Goal: Check status: Check status

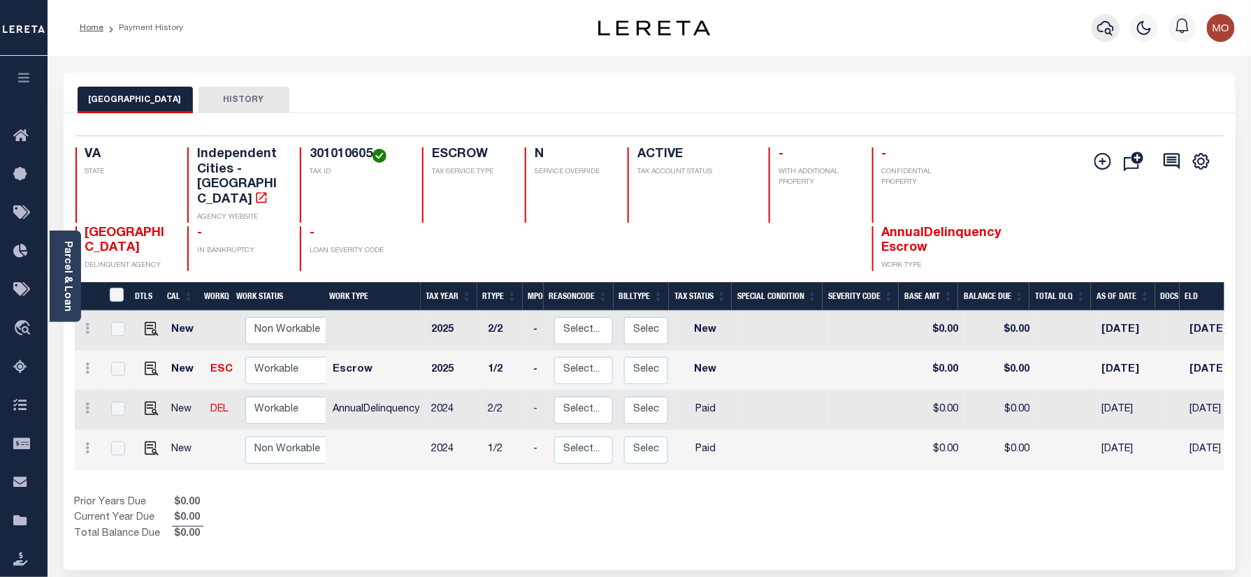
click at [1105, 28] on icon "button" at bounding box center [1105, 28] width 17 height 17
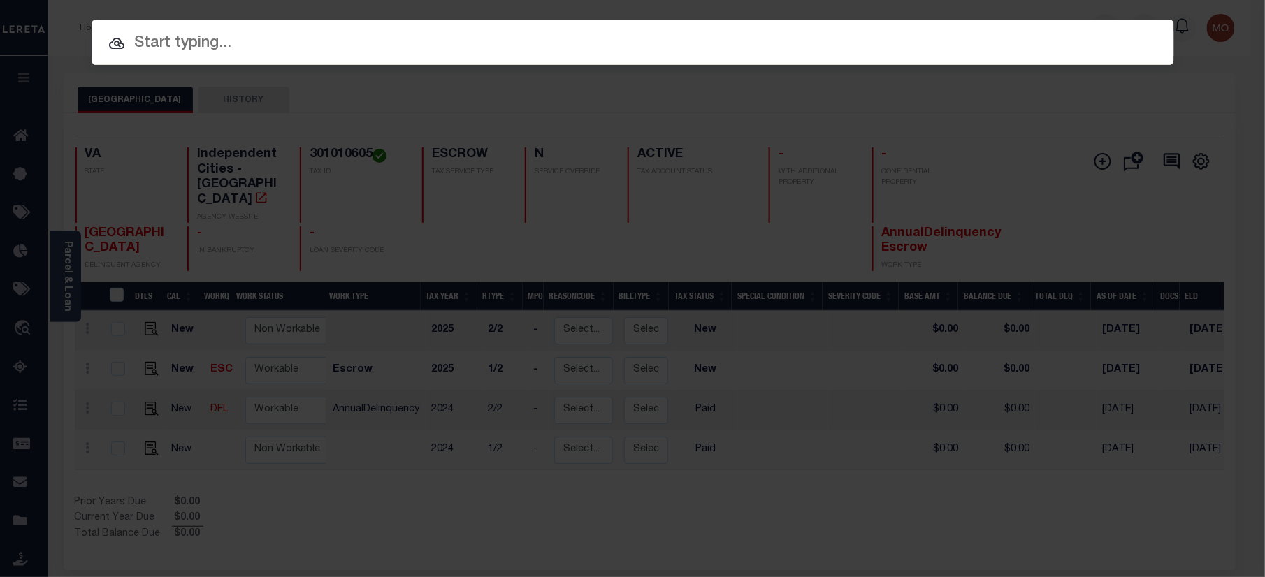
click at [214, 50] on input "text" at bounding box center [633, 43] width 1082 height 24
paste input "133608"
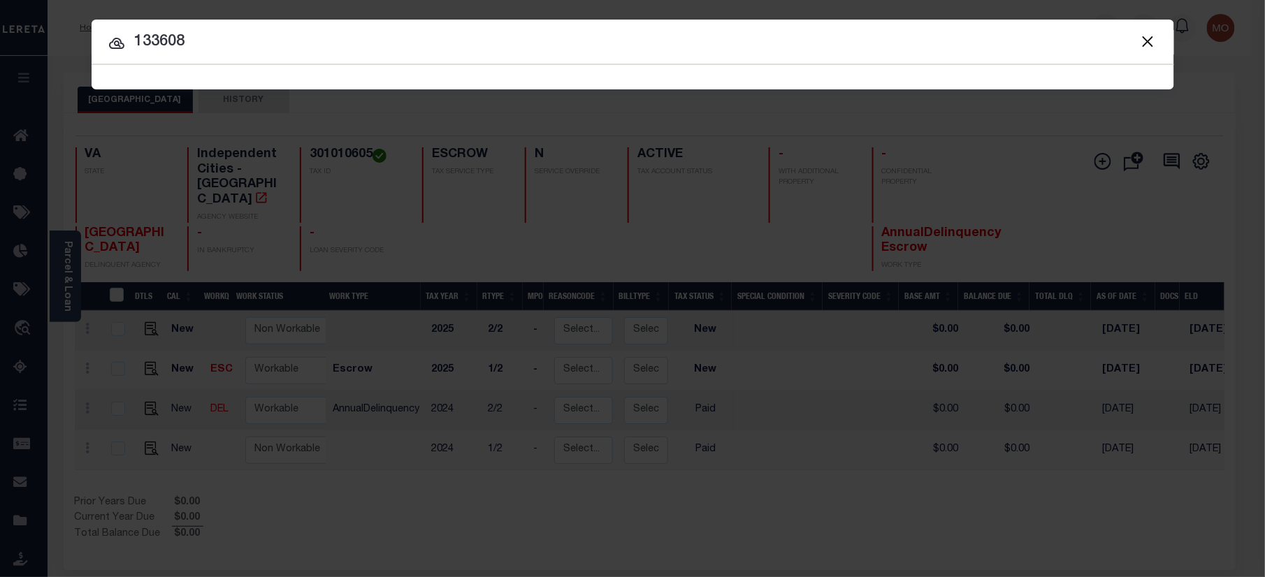
type input "133608"
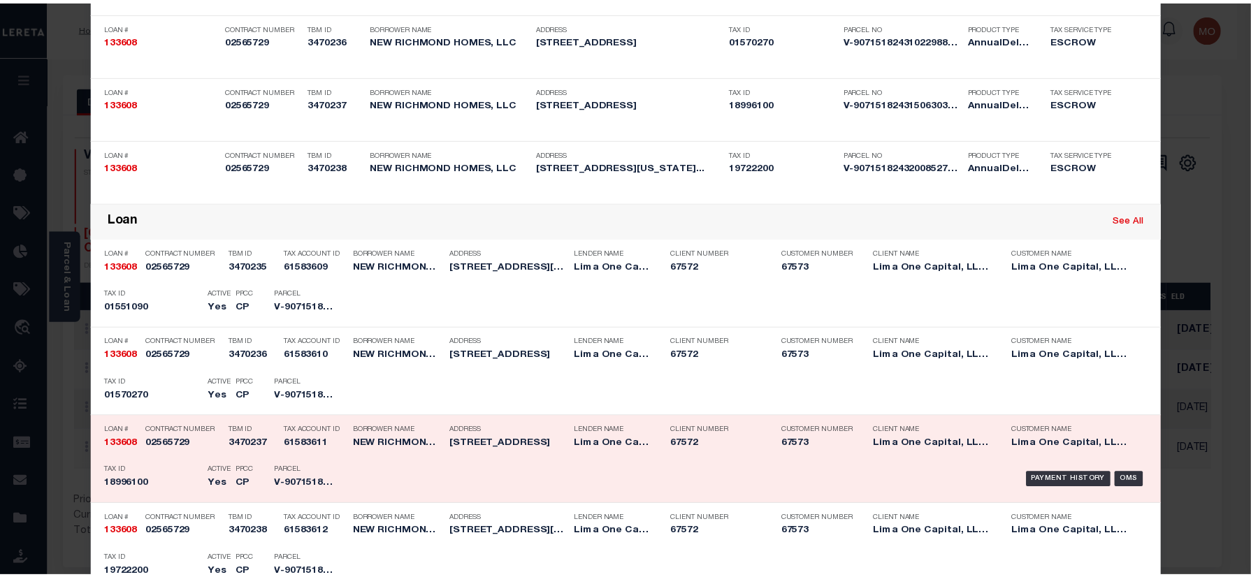
scroll to position [186, 0]
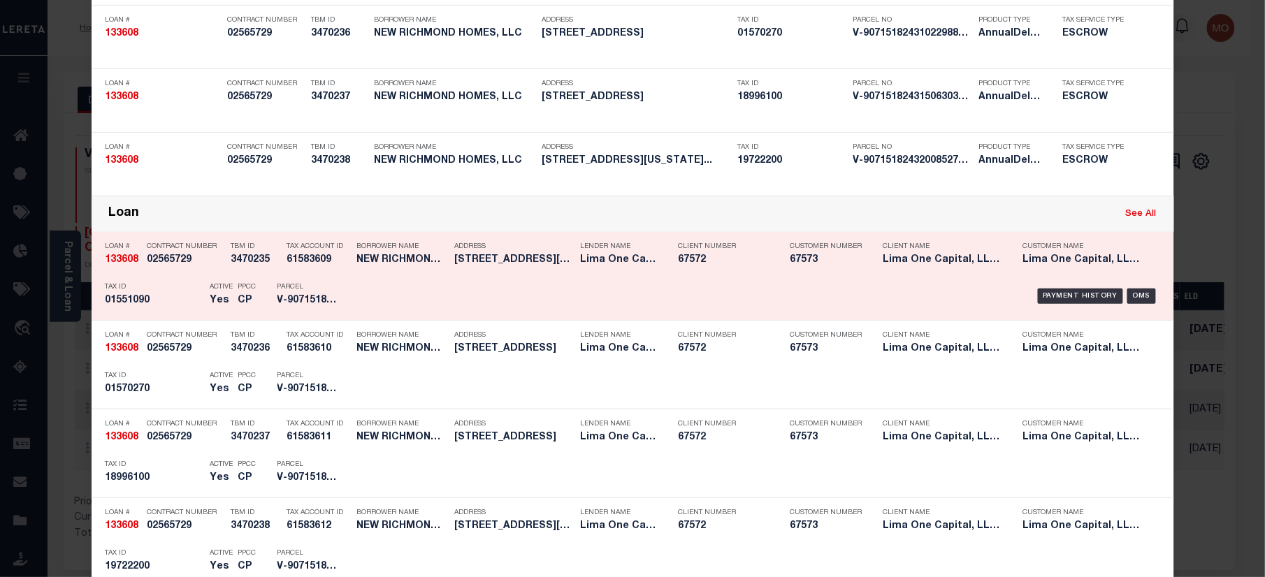
click at [160, 306] on h5 "01551090" at bounding box center [154, 301] width 98 height 12
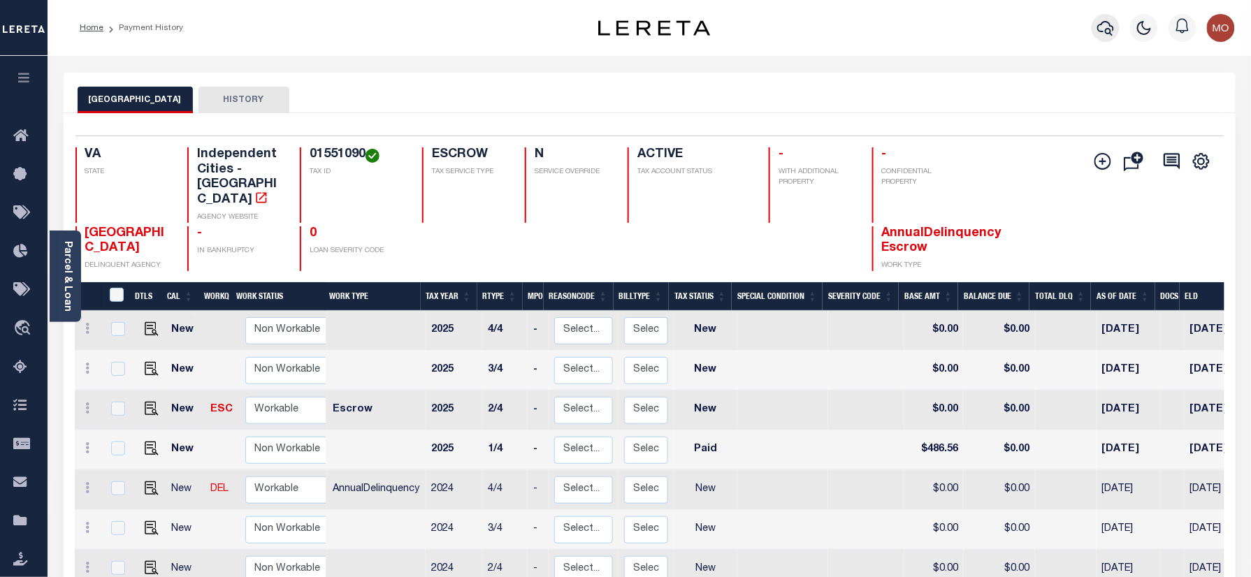
click at [1102, 28] on icon "button" at bounding box center [1105, 28] width 17 height 17
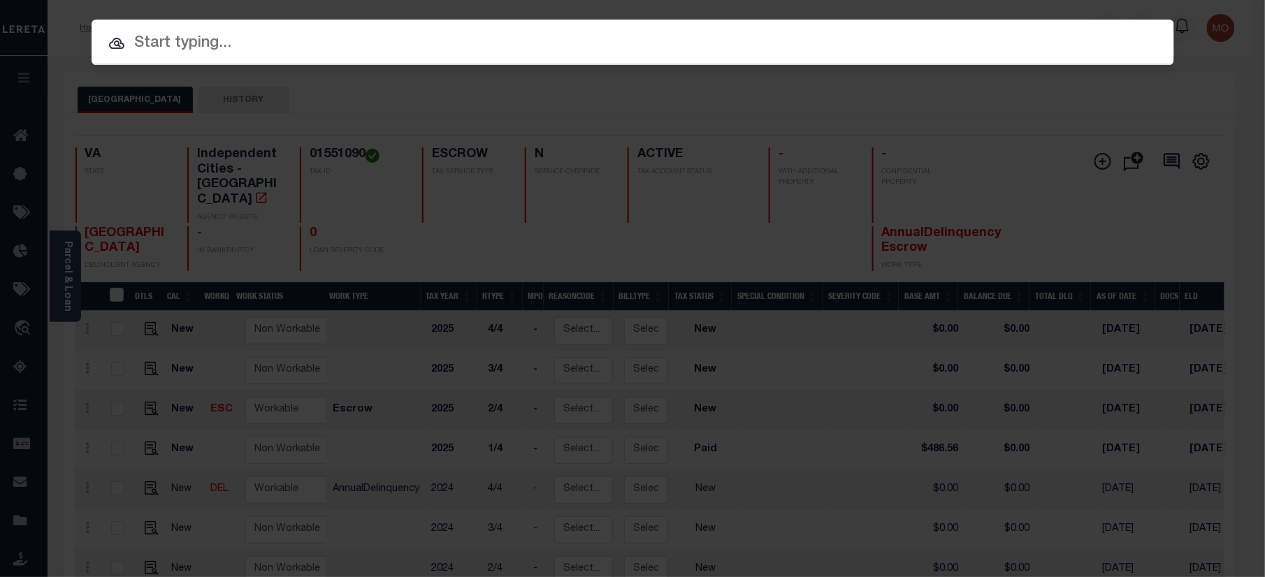
click at [217, 39] on input "text" at bounding box center [633, 43] width 1082 height 24
paste input "126646"
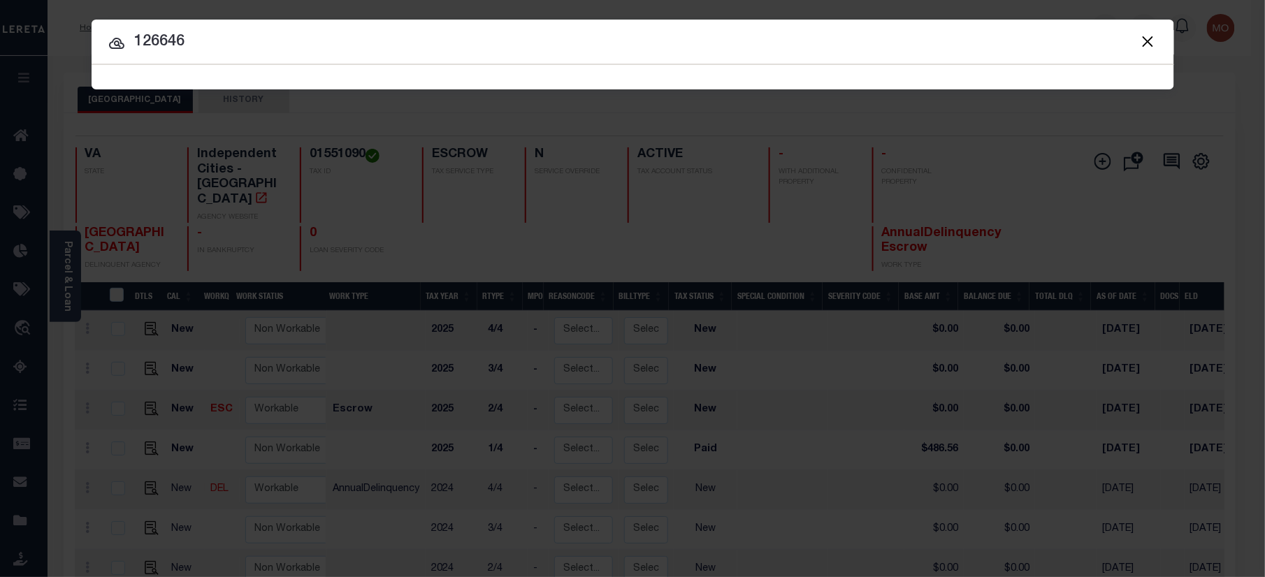
type input "126646"
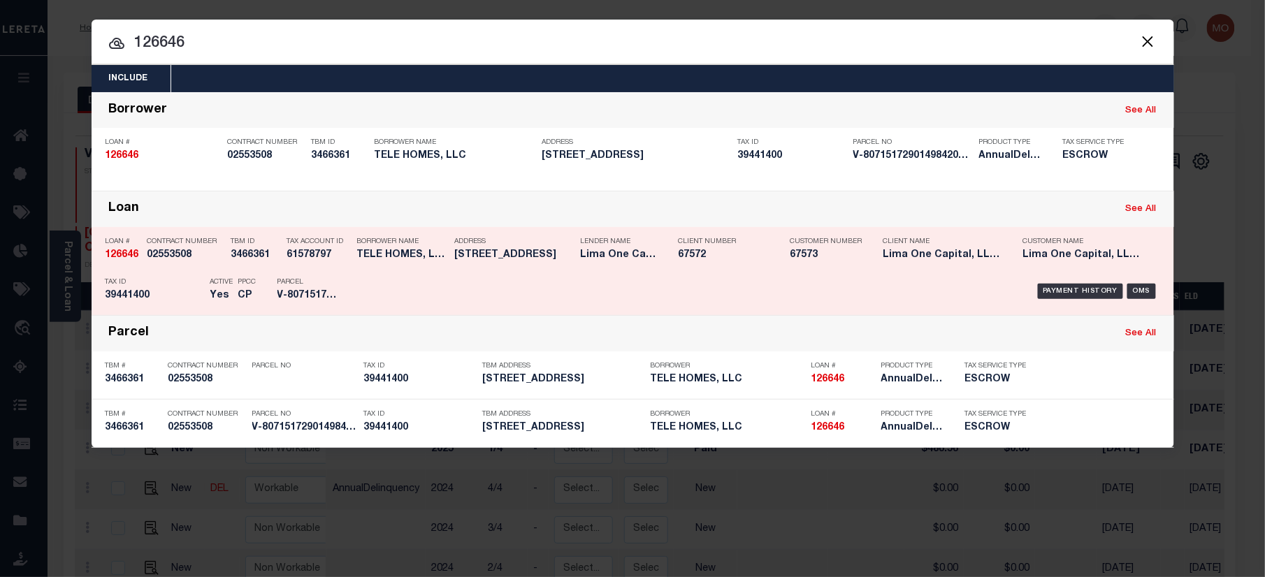
click at [249, 268] on div "TBM ID 3466361" at bounding box center [255, 251] width 49 height 41
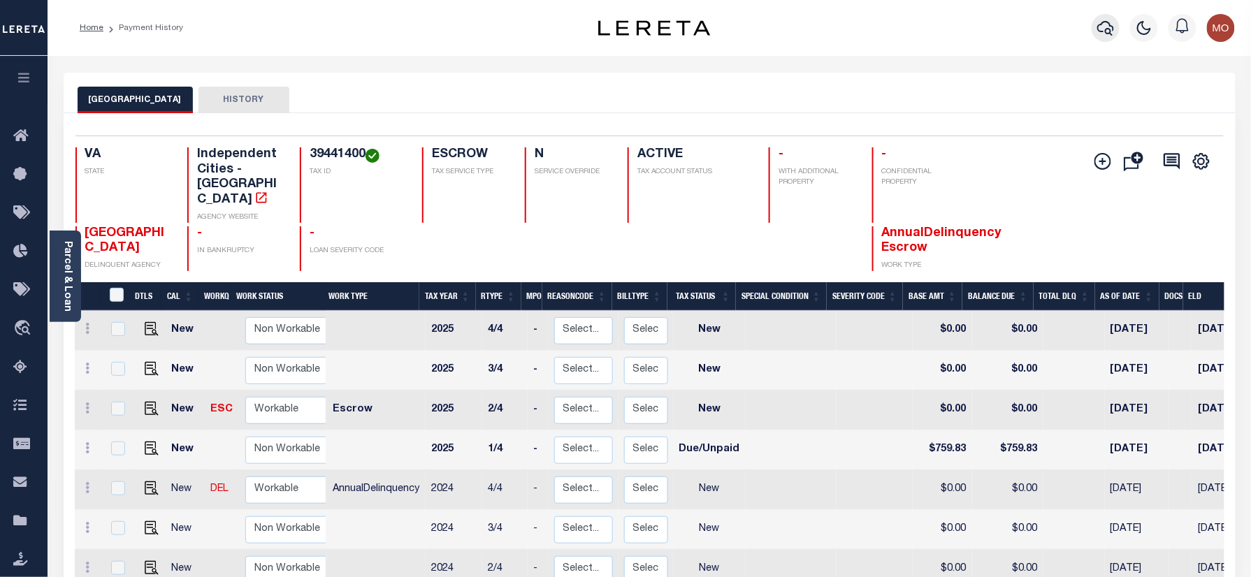
click at [1108, 28] on icon "button" at bounding box center [1105, 28] width 17 height 17
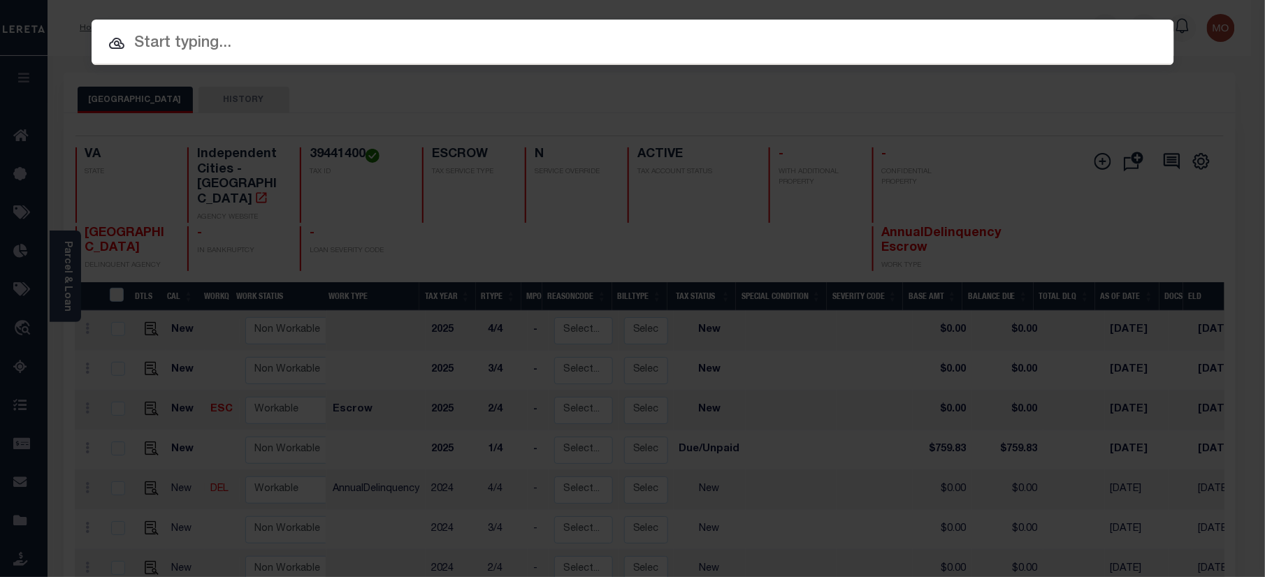
click at [212, 48] on input "text" at bounding box center [633, 43] width 1082 height 24
paste input "444007688"
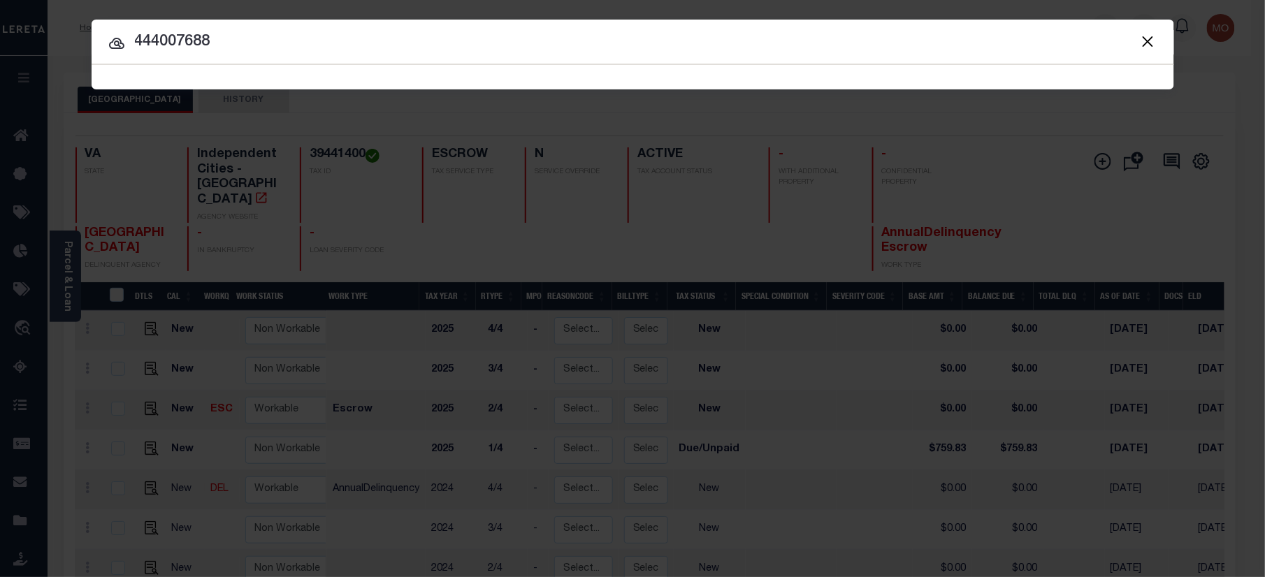
type input "444007688"
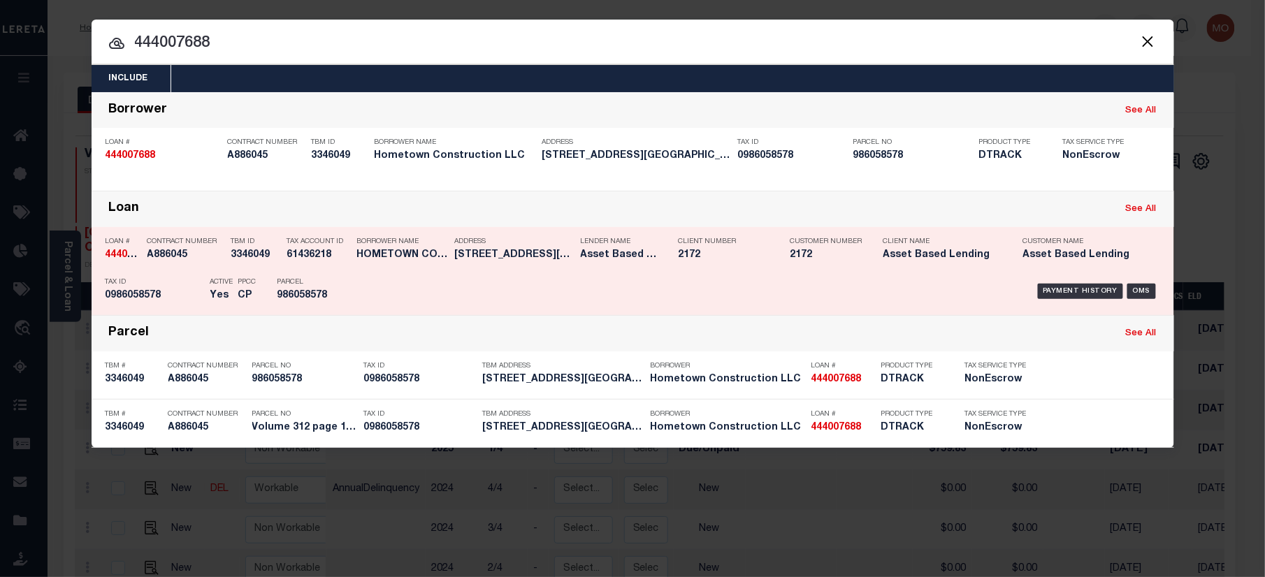
click at [224, 278] on p "Active" at bounding box center [221, 282] width 23 height 8
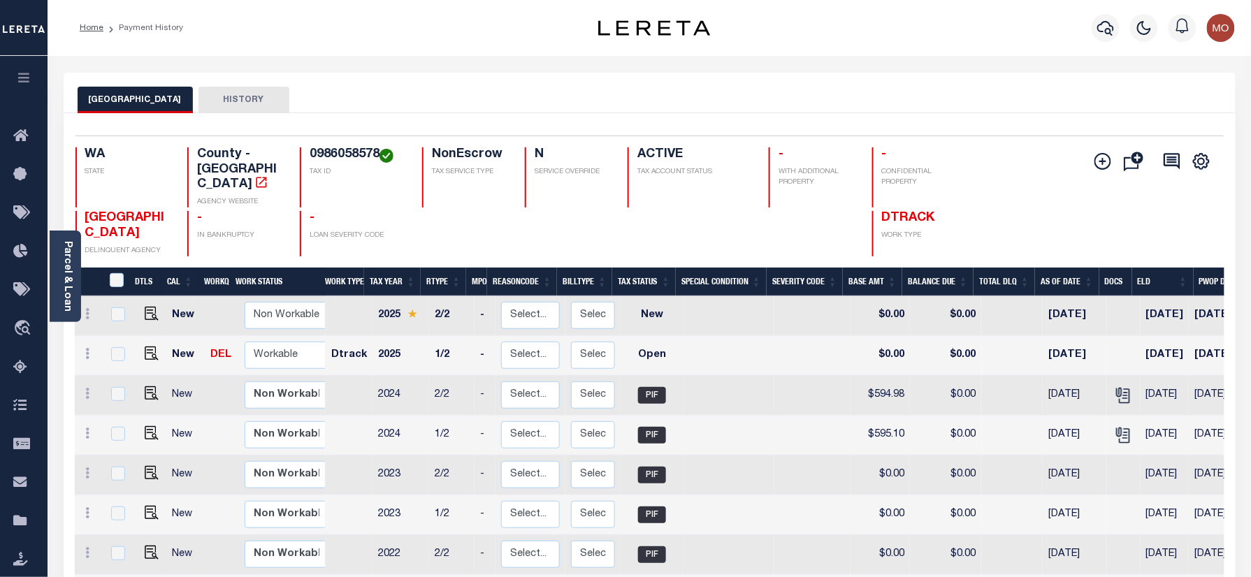
click at [341, 154] on h4 "0986058578" at bounding box center [358, 154] width 96 height 15
copy h4 "0986058578"
click at [1114, 386] on icon "" at bounding box center [1123, 395] width 18 height 18
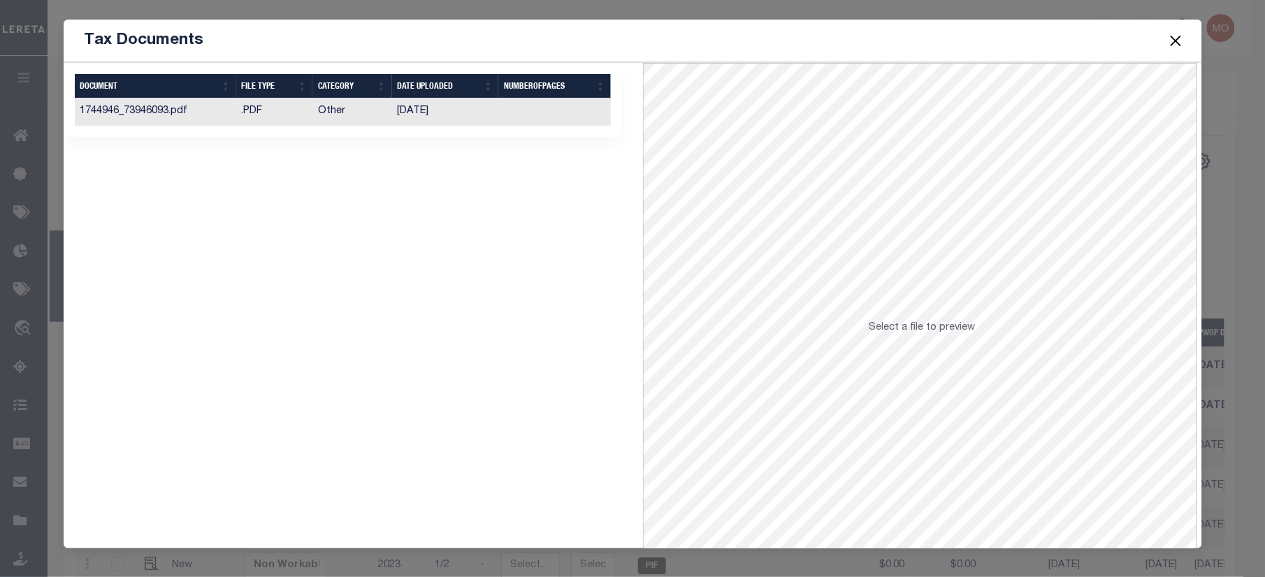
click at [408, 107] on td "11/27/2024" at bounding box center [445, 112] width 107 height 27
click at [1177, 39] on button "Close" at bounding box center [1175, 40] width 18 height 18
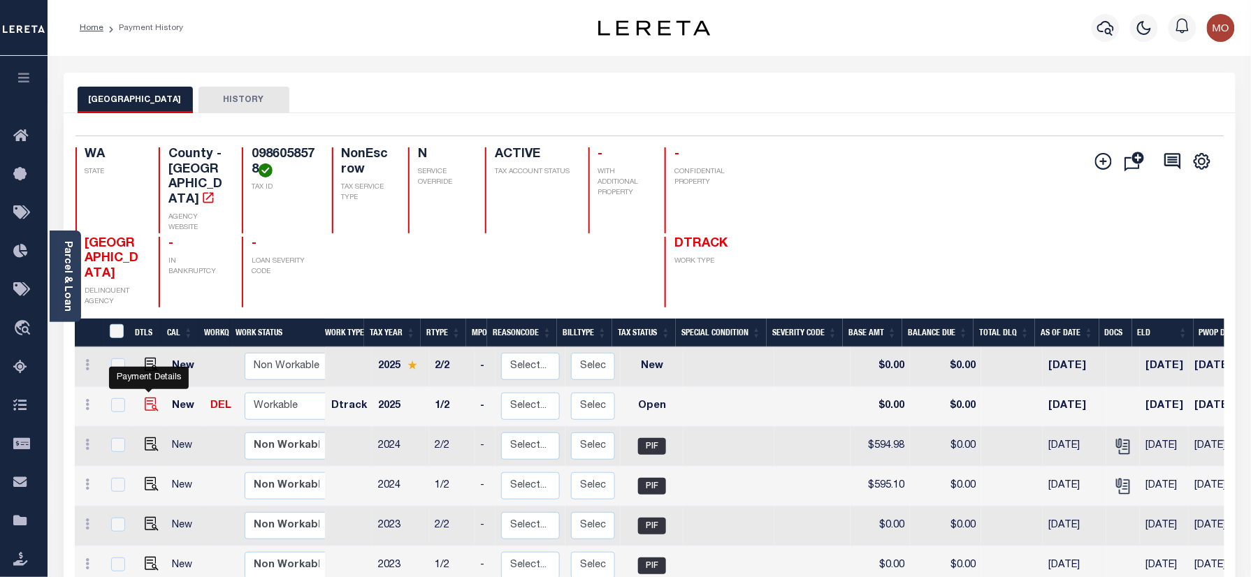
click at [152, 398] on img "" at bounding box center [152, 405] width 14 height 14
checkbox input "true"
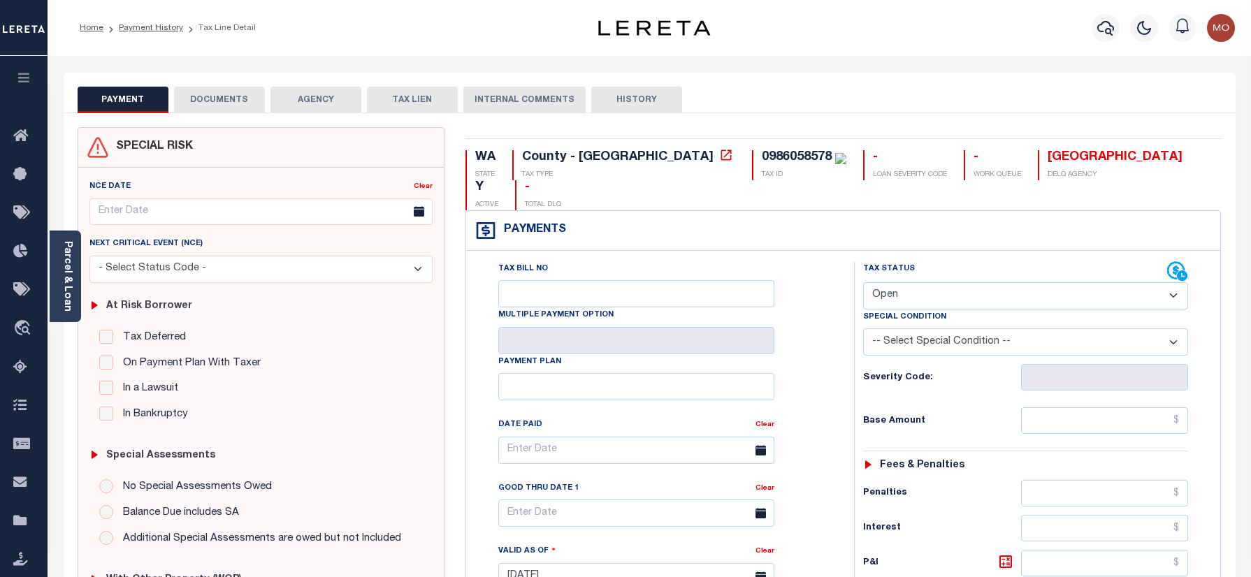
select select "OP2"
click at [762, 156] on div "0986058578" at bounding box center [797, 157] width 70 height 13
copy div "0986058578"
click at [1104, 21] on icon "button" at bounding box center [1105, 28] width 17 height 17
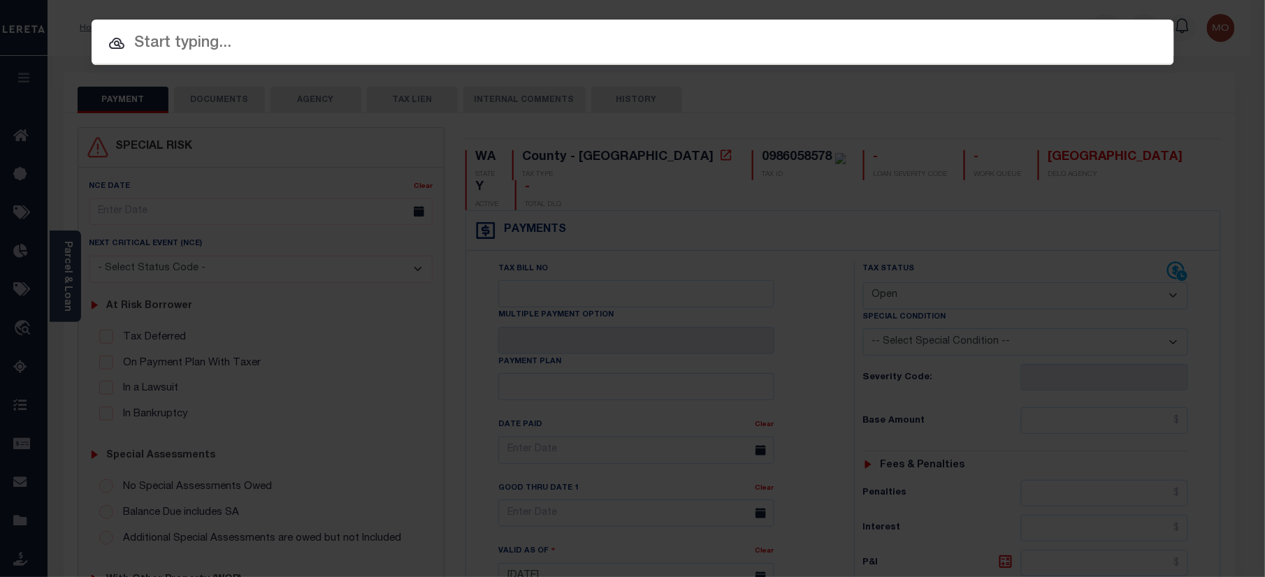
click at [235, 39] on input "text" at bounding box center [633, 43] width 1082 height 24
paste input "2023-RE20"
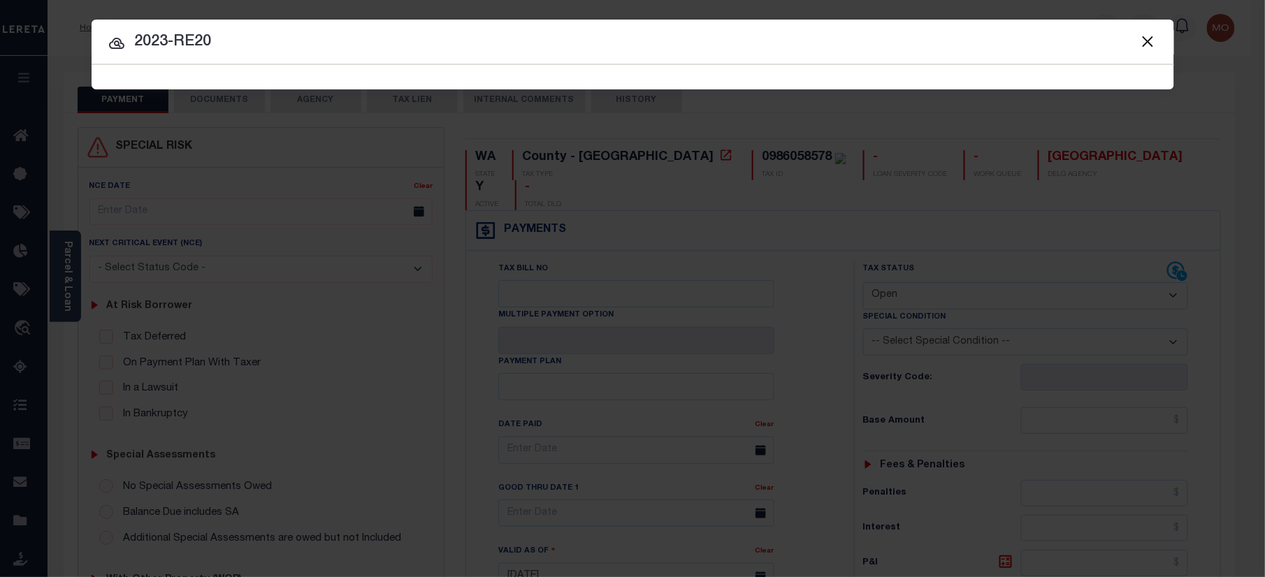
type input "2023-RE20"
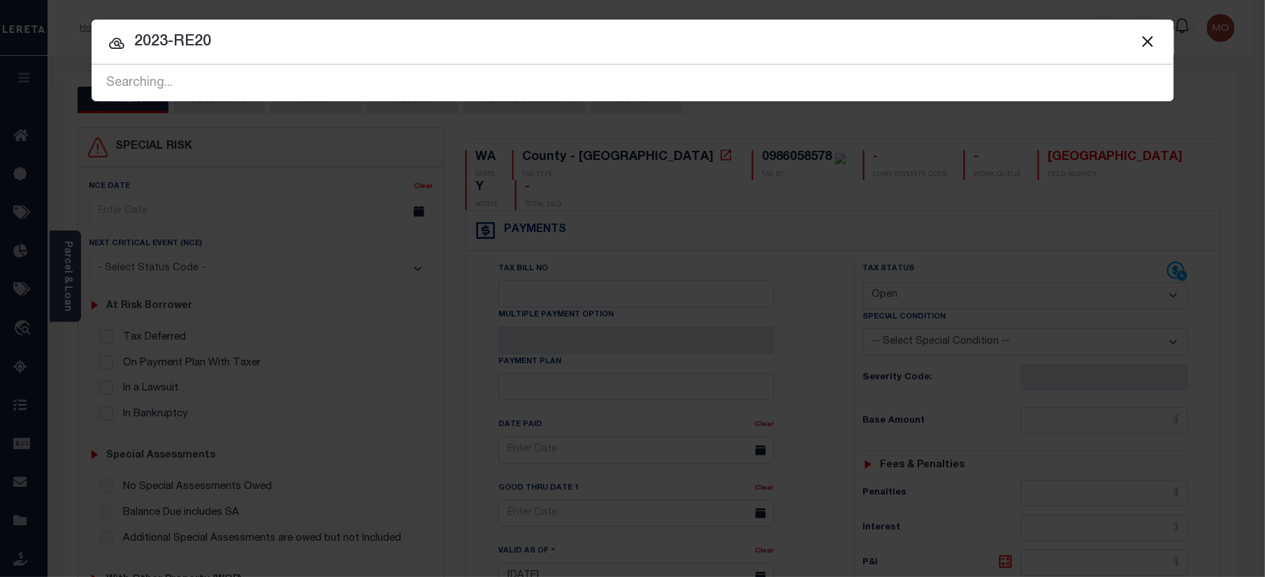
click at [244, 42] on input "2023-RE20" at bounding box center [633, 42] width 1082 height 24
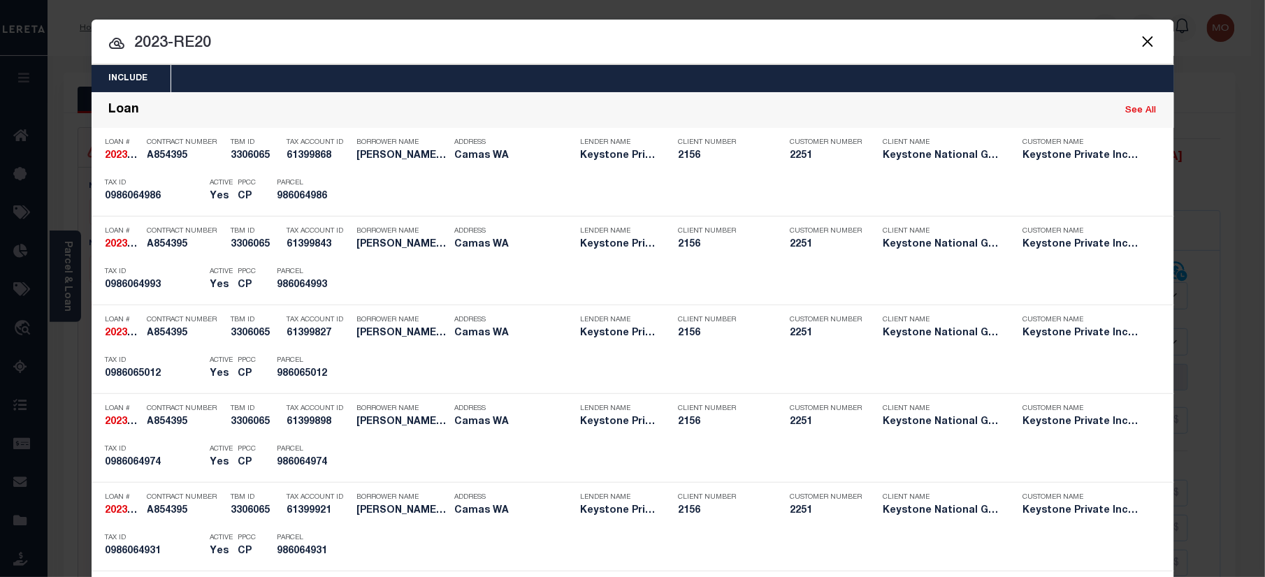
scroll to position [3289, 0]
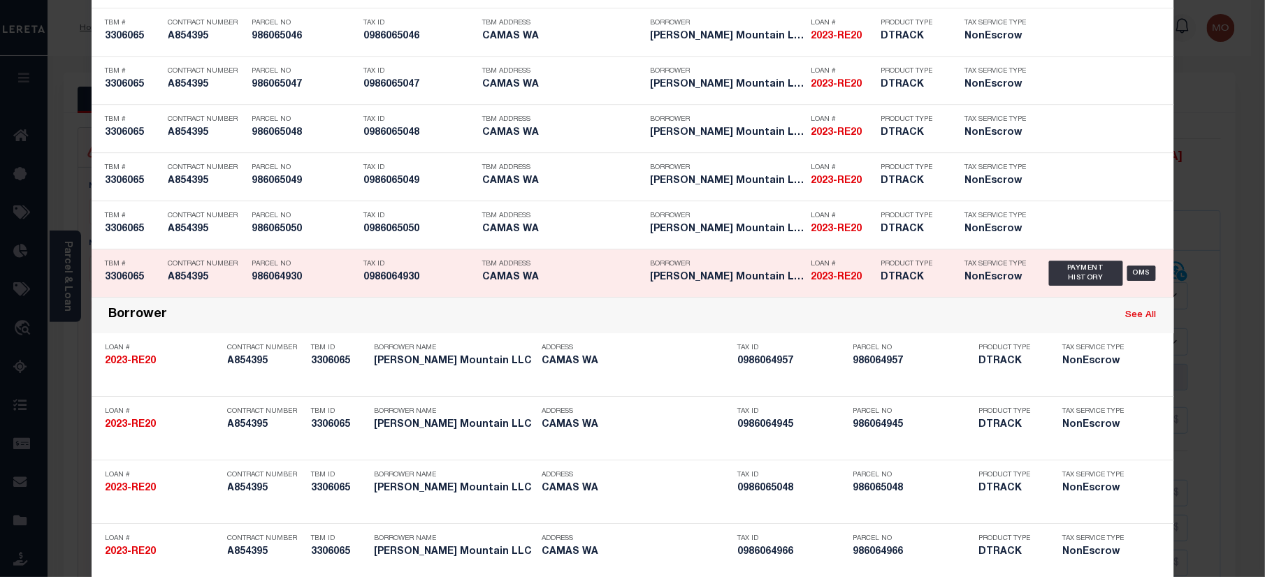
click at [440, 284] on h5 "0986064930" at bounding box center [420, 278] width 112 height 12
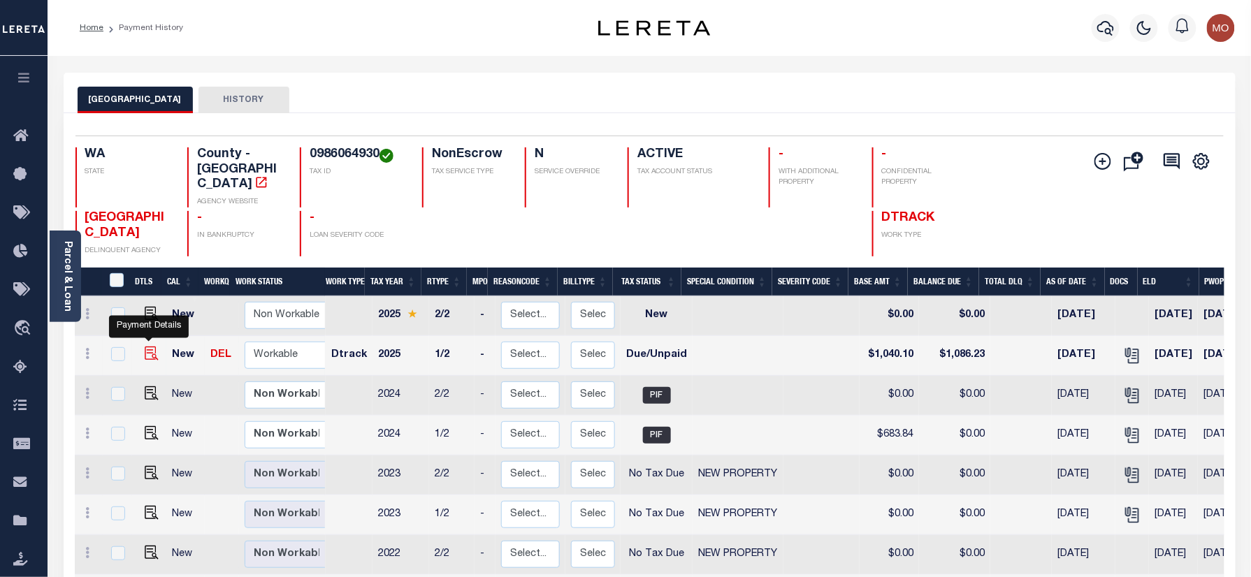
click at [145, 347] on img "" at bounding box center [152, 354] width 14 height 14
checkbox input "true"
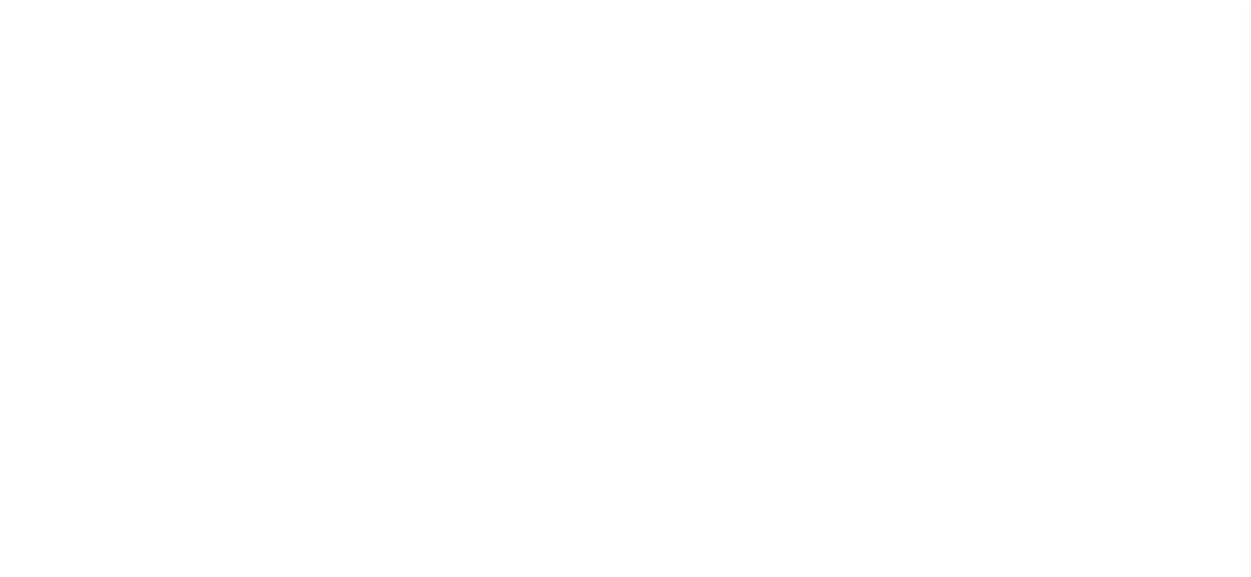
select select "DUE"
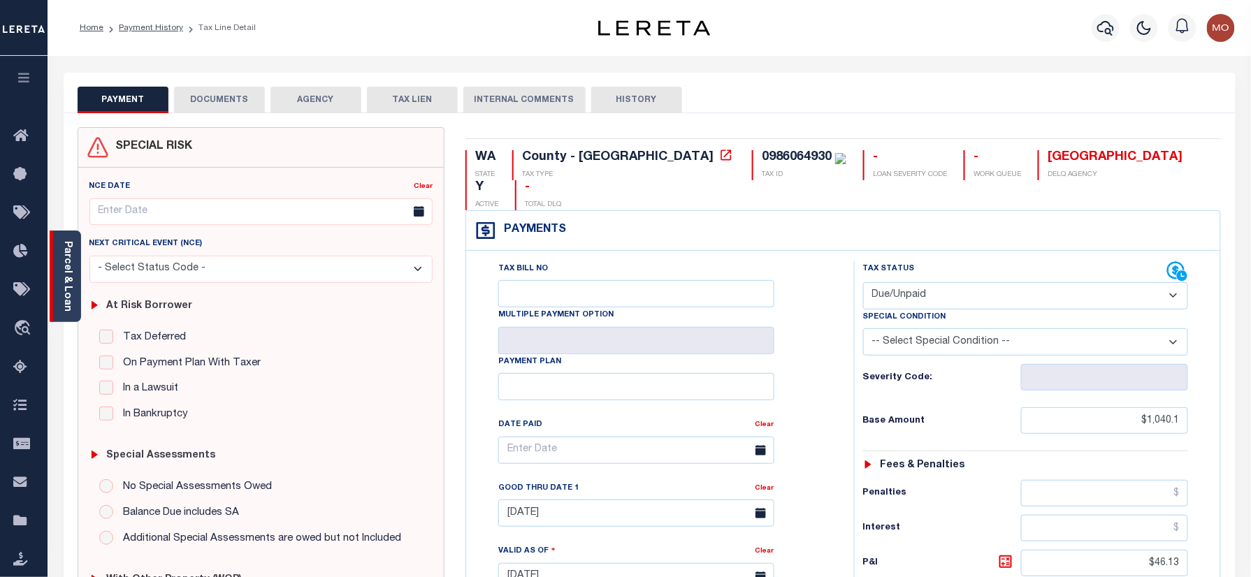
click at [66, 284] on link "Parcel & Loan" at bounding box center [67, 276] width 10 height 71
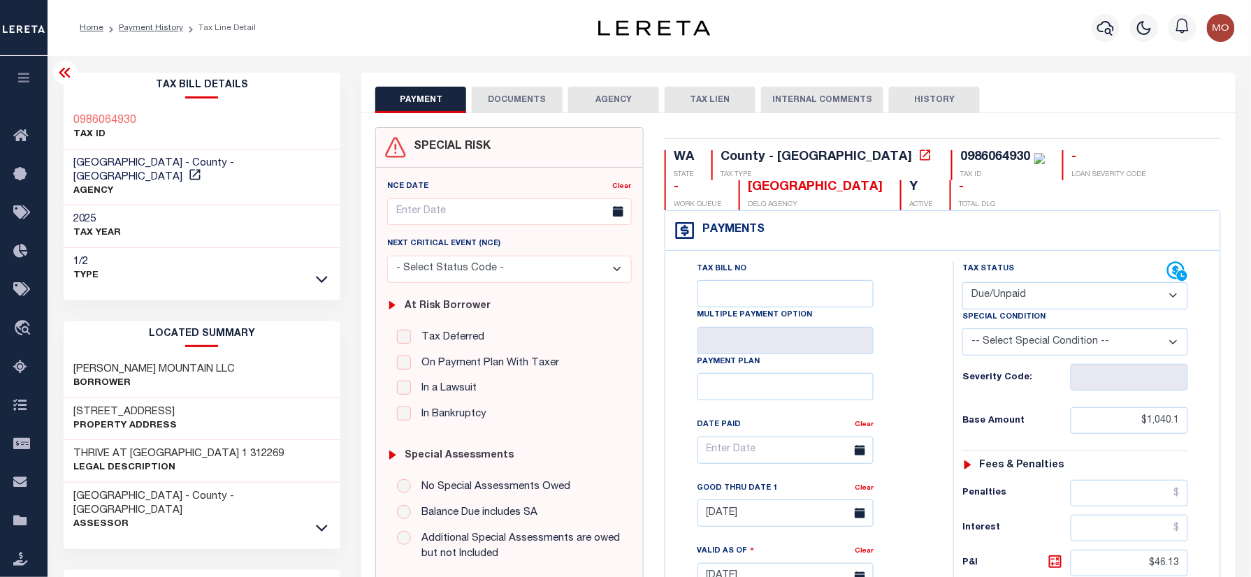
click at [553, 101] on button "DOCUMENTS" at bounding box center [517, 100] width 91 height 27
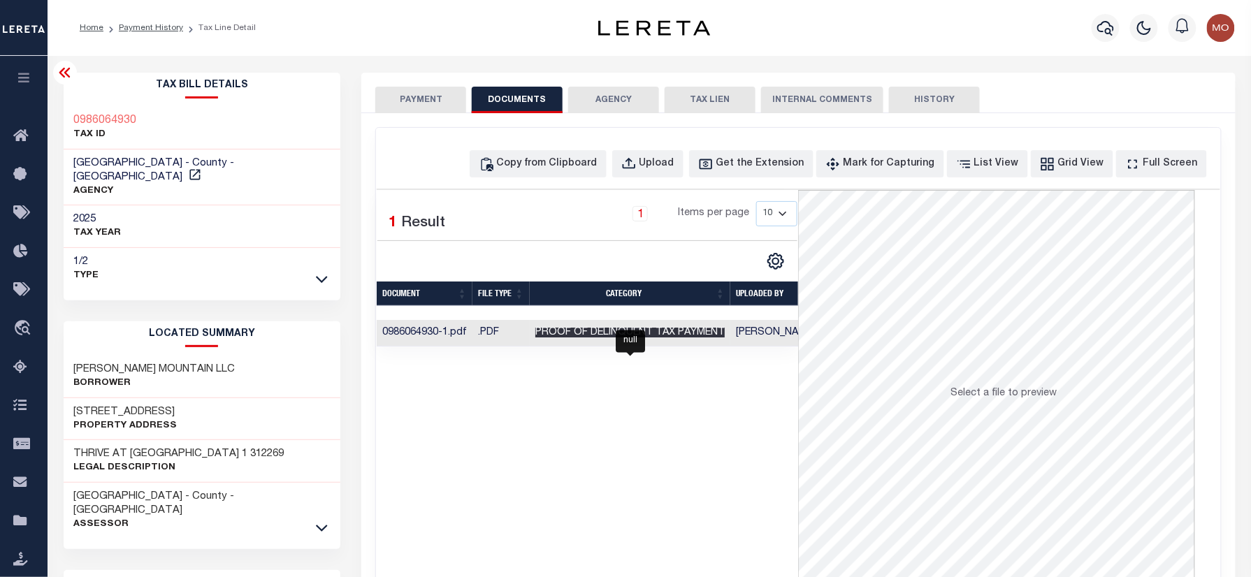
click at [580, 337] on span "Proof of Delinquent Tax Payment" at bounding box center [629, 333] width 189 height 10
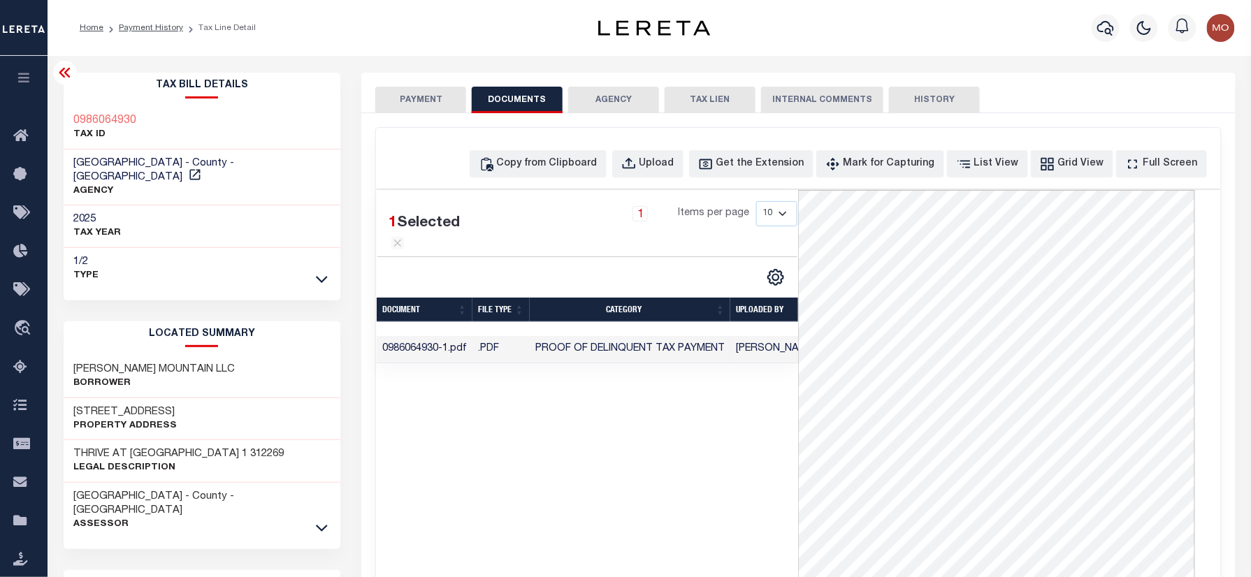
click at [417, 99] on button "PAYMENT" at bounding box center [420, 100] width 91 height 27
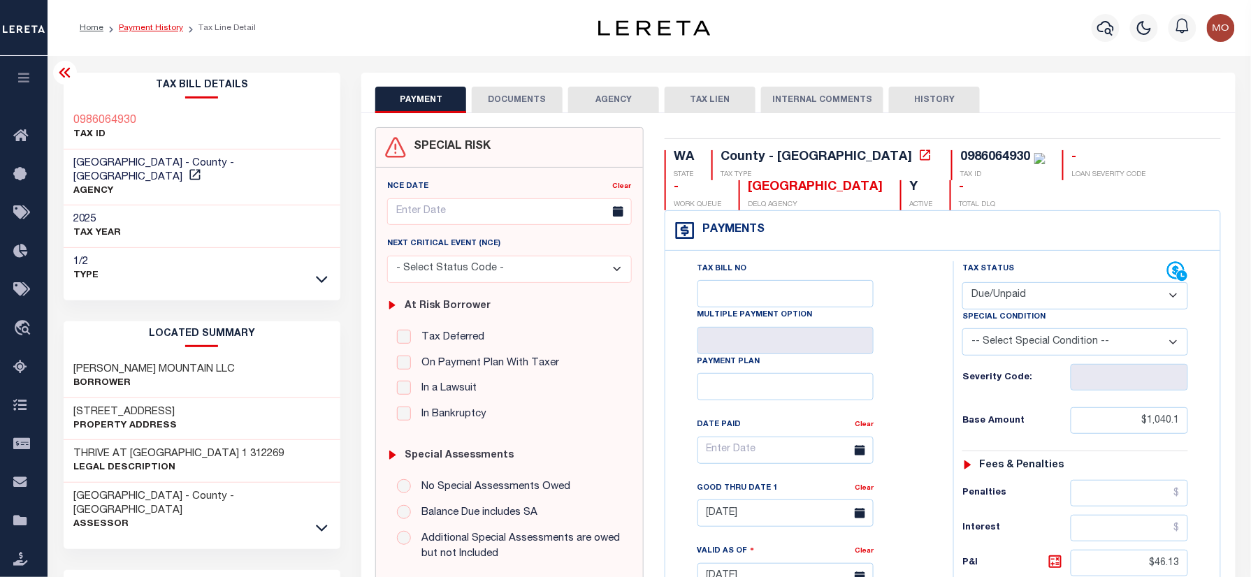
click at [157, 28] on link "Payment History" at bounding box center [151, 28] width 64 height 8
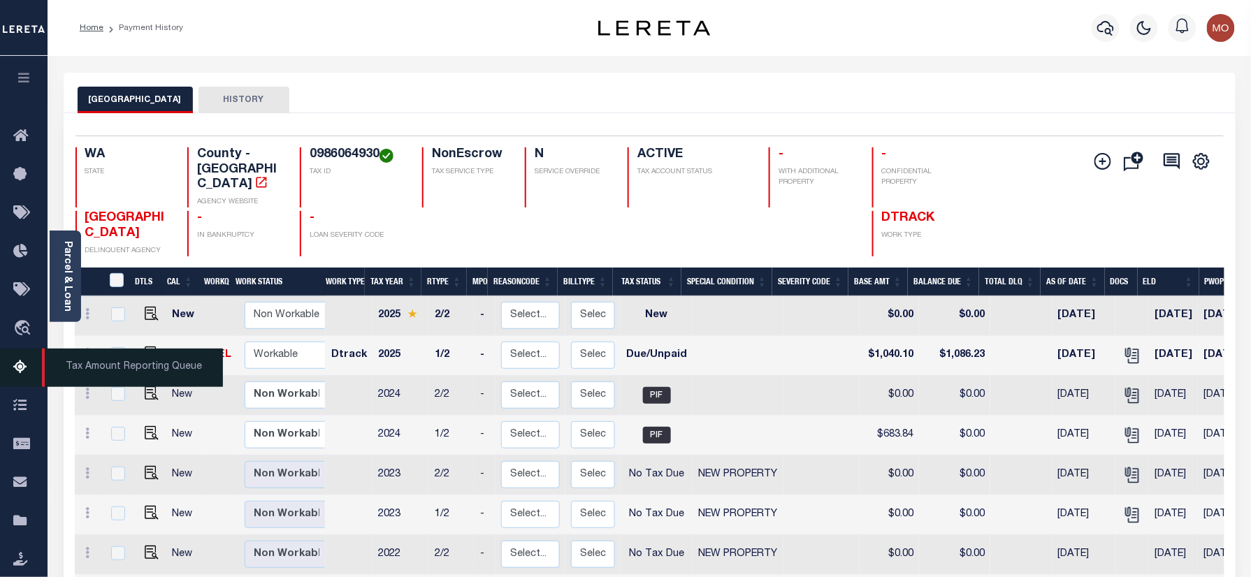
click at [24, 359] on icon at bounding box center [24, 367] width 22 height 17
